Goal: Transaction & Acquisition: Purchase product/service

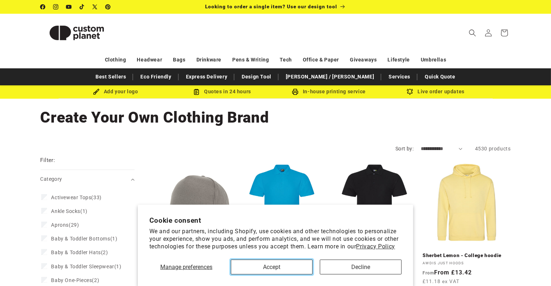
click at [286, 268] on button "Accept" at bounding box center [272, 267] width 82 height 15
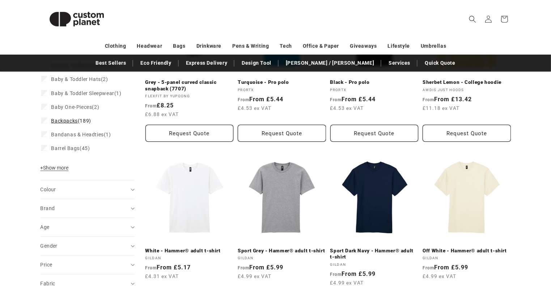
scroll to position [174, 0]
click at [65, 170] on span "+ Show more" at bounding box center [55, 168] width 28 height 6
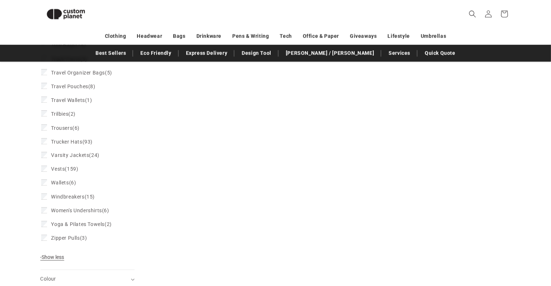
scroll to position [1227, 0]
click at [88, 200] on span "Windbreakers (15)" at bounding box center [73, 197] width 44 height 7
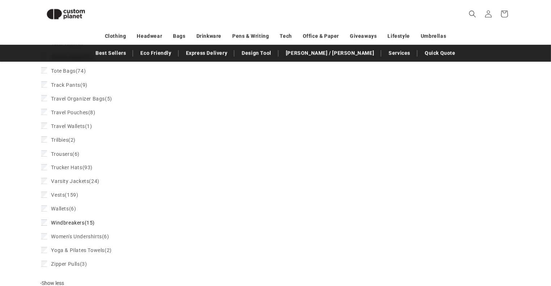
scroll to position [1220, 0]
click at [99, 182] on label "Varsity Jackets (24) Varsity Jackets (24 products)" at bounding box center [85, 181] width 88 height 14
click at [83, 225] on label "Windbreakers (15) Windbreakers (15 products)" at bounding box center [85, 222] width 88 height 14
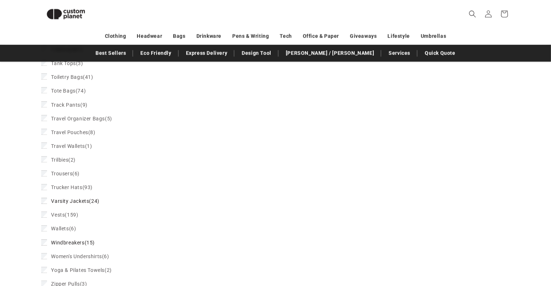
scroll to position [1228, 0]
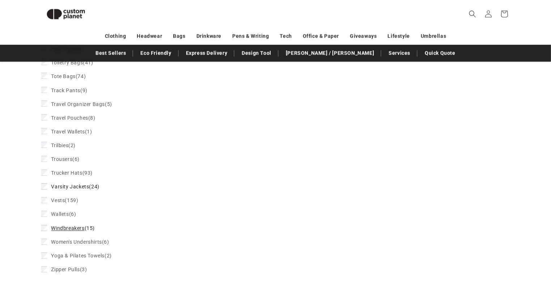
click at [84, 231] on span "Windbreakers" at bounding box center [67, 229] width 33 height 6
click at [87, 190] on span "Varsity Jackets" at bounding box center [70, 187] width 38 height 6
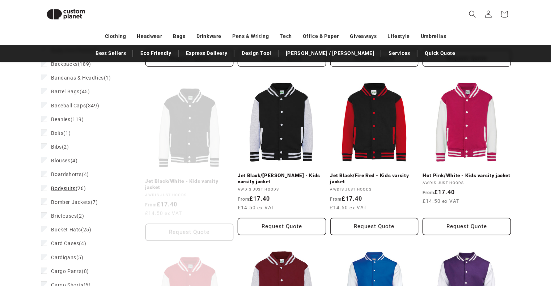
scroll to position [266, 0]
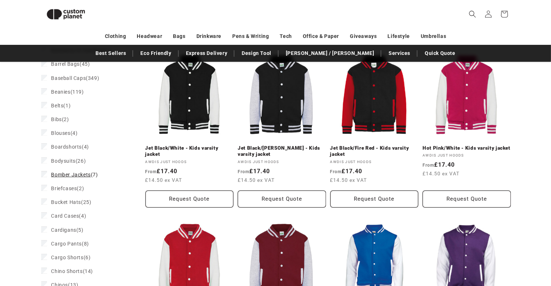
click at [94, 177] on label "Bomber Jackets (7) Bomber Jackets (7 products)" at bounding box center [85, 175] width 88 height 14
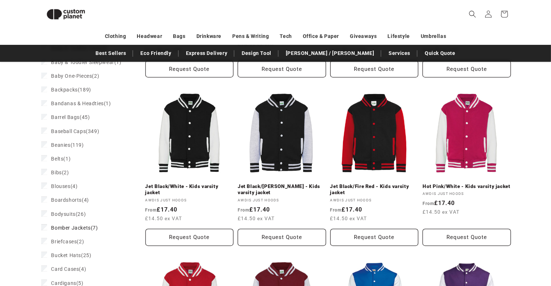
scroll to position [230, 0]
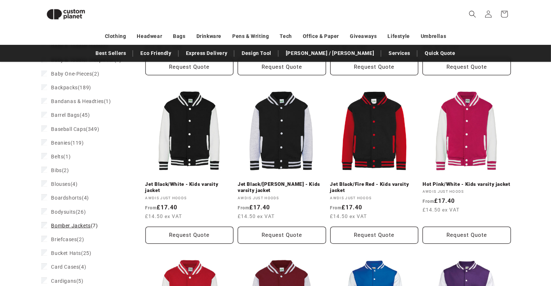
click at [86, 229] on span "Bomber Jackets" at bounding box center [70, 226] width 39 height 6
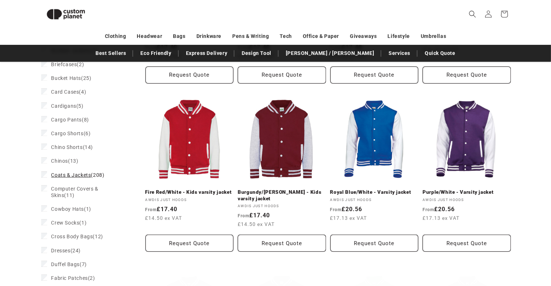
scroll to position [391, 0]
click at [94, 215] on label "Cowboy Hats (1) Cowboy Hats (1 product)" at bounding box center [85, 209] width 88 height 14
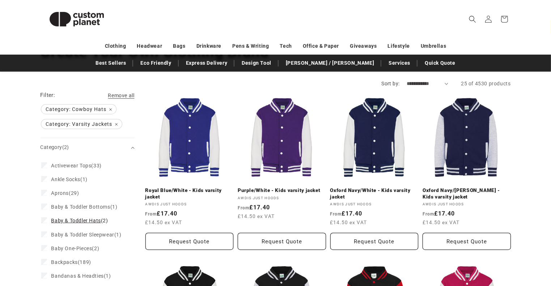
scroll to position [65, 0]
click at [119, 123] on span "Category: Varsity Jackets Remove filter" at bounding box center [81, 123] width 81 height 9
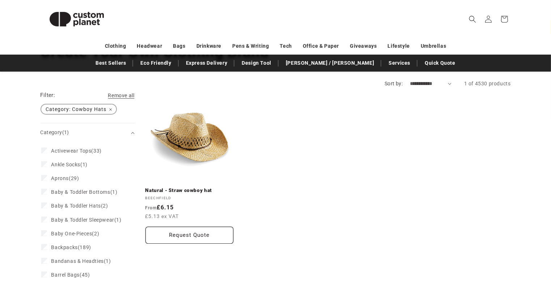
click at [110, 107] on span "Category: Cowboy Hats Remove filter" at bounding box center [78, 109] width 75 height 9
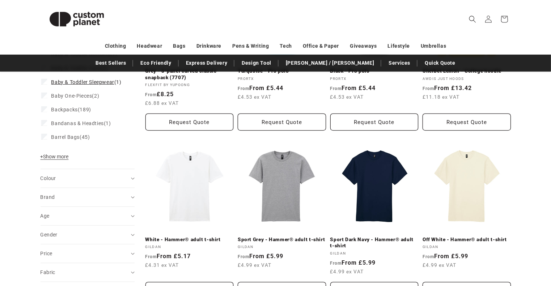
scroll to position [185, 0]
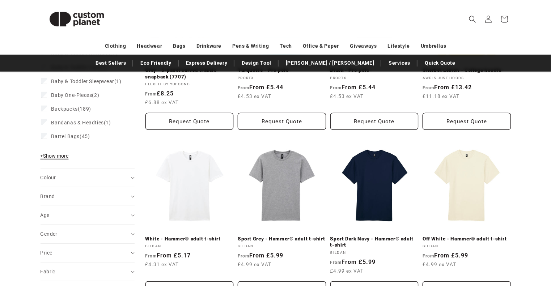
click at [64, 159] on span "+ Show more" at bounding box center [55, 156] width 28 height 6
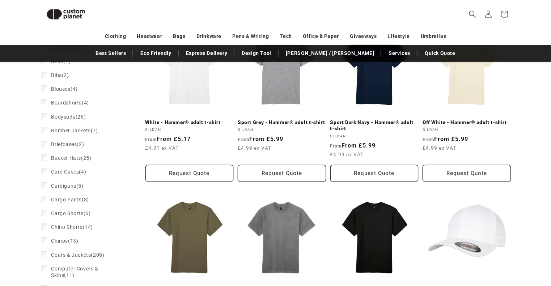
scroll to position [292, 0]
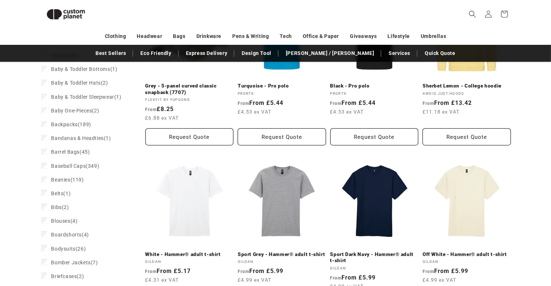
scroll to position [0, 0]
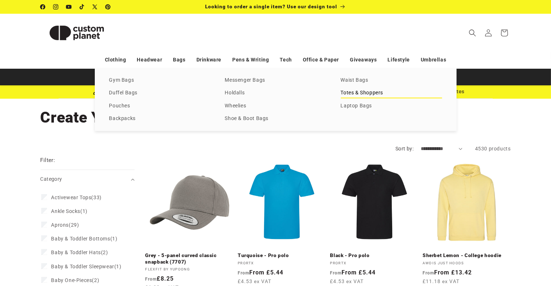
click at [368, 94] on link "Totes & Shoppers" at bounding box center [391, 93] width 101 height 10
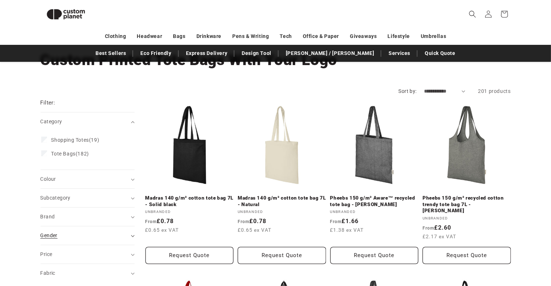
scroll to position [47, 0]
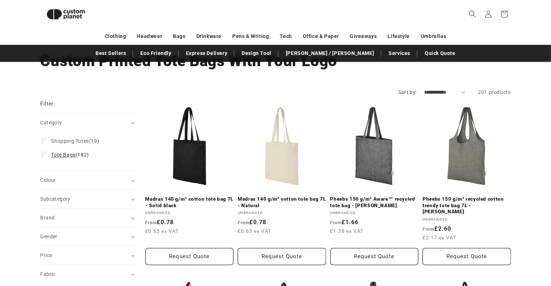
click at [54, 153] on span "Tote Bags" at bounding box center [63, 155] width 24 height 6
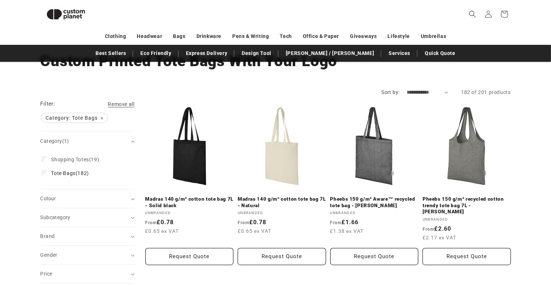
click at [425, 91] on select "**********" at bounding box center [428, 93] width 42 height 8
select select "**********"
click at [407, 89] on select "**********" at bounding box center [428, 93] width 42 height 8
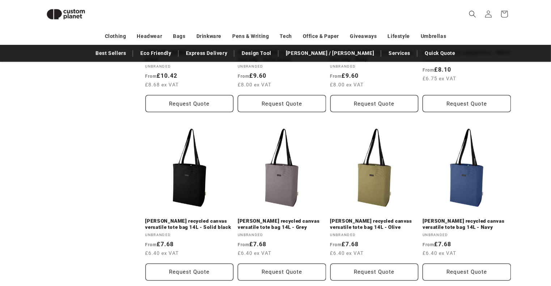
scroll to position [370, 0]
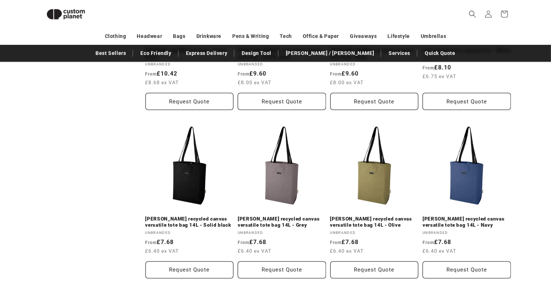
click at [311, 60] on link "[PERSON_NAME] recycled circular tote bag - Solid black" at bounding box center [282, 53] width 88 height 13
